Goal: Navigation & Orientation: Find specific page/section

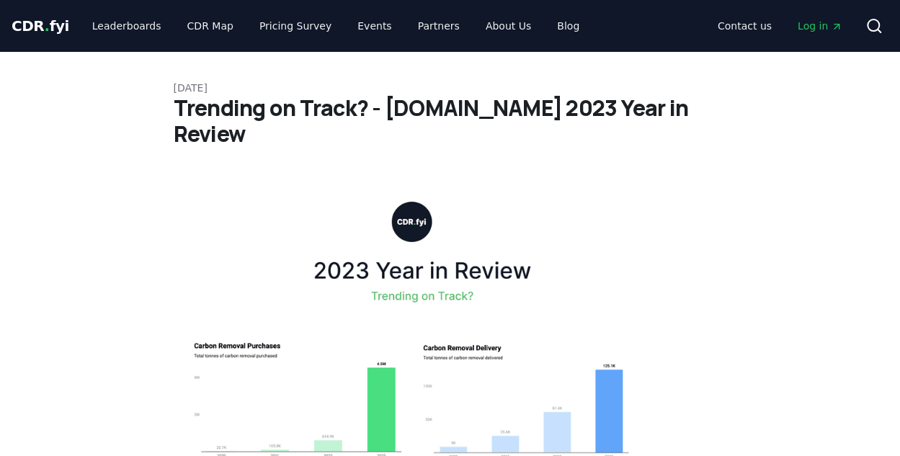
click at [22, 25] on span "CDR . fyi" at bounding box center [41, 25] width 58 height 17
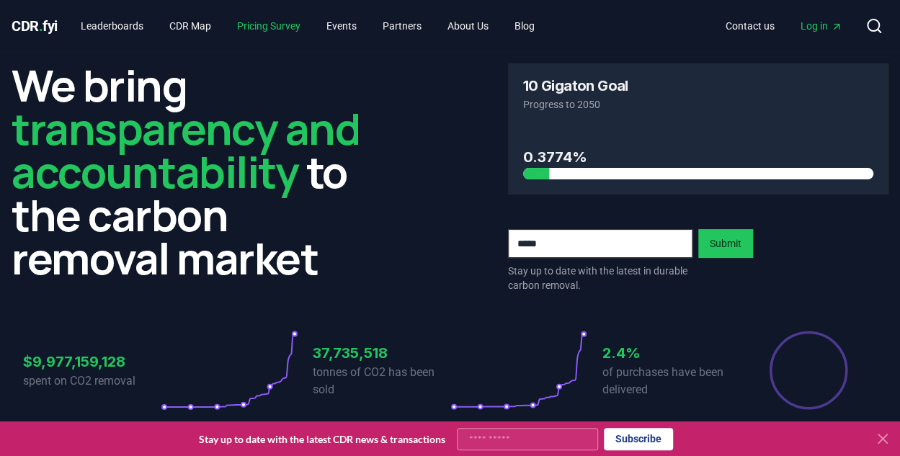
click at [288, 24] on link "Pricing Survey" at bounding box center [269, 26] width 86 height 26
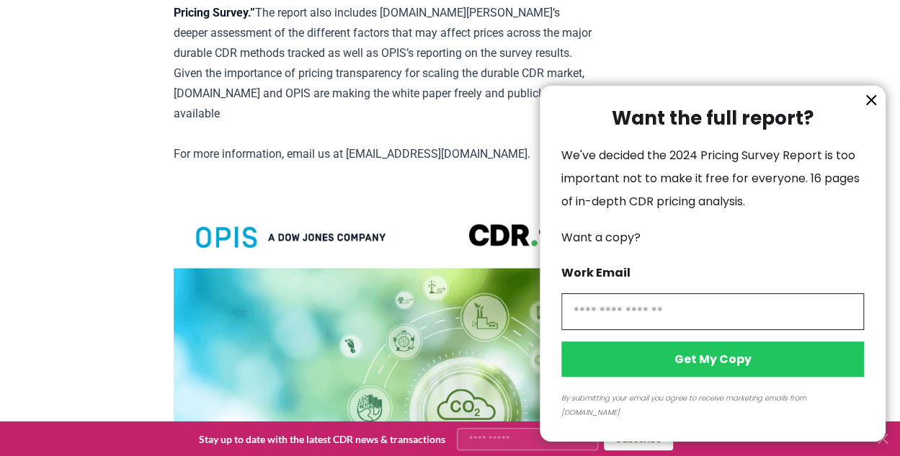
scroll to position [2999, 0]
click at [871, 109] on icon "information" at bounding box center [871, 100] width 17 height 17
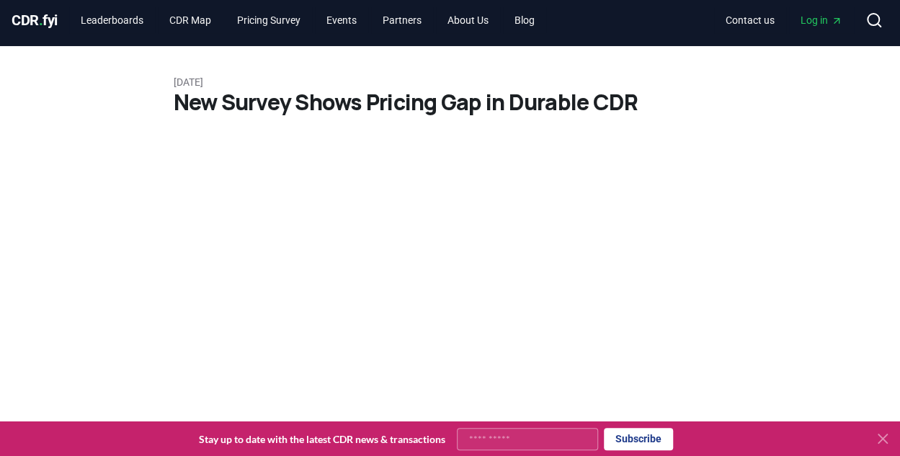
scroll to position [0, 0]
